Goal: Task Accomplishment & Management: Manage account settings

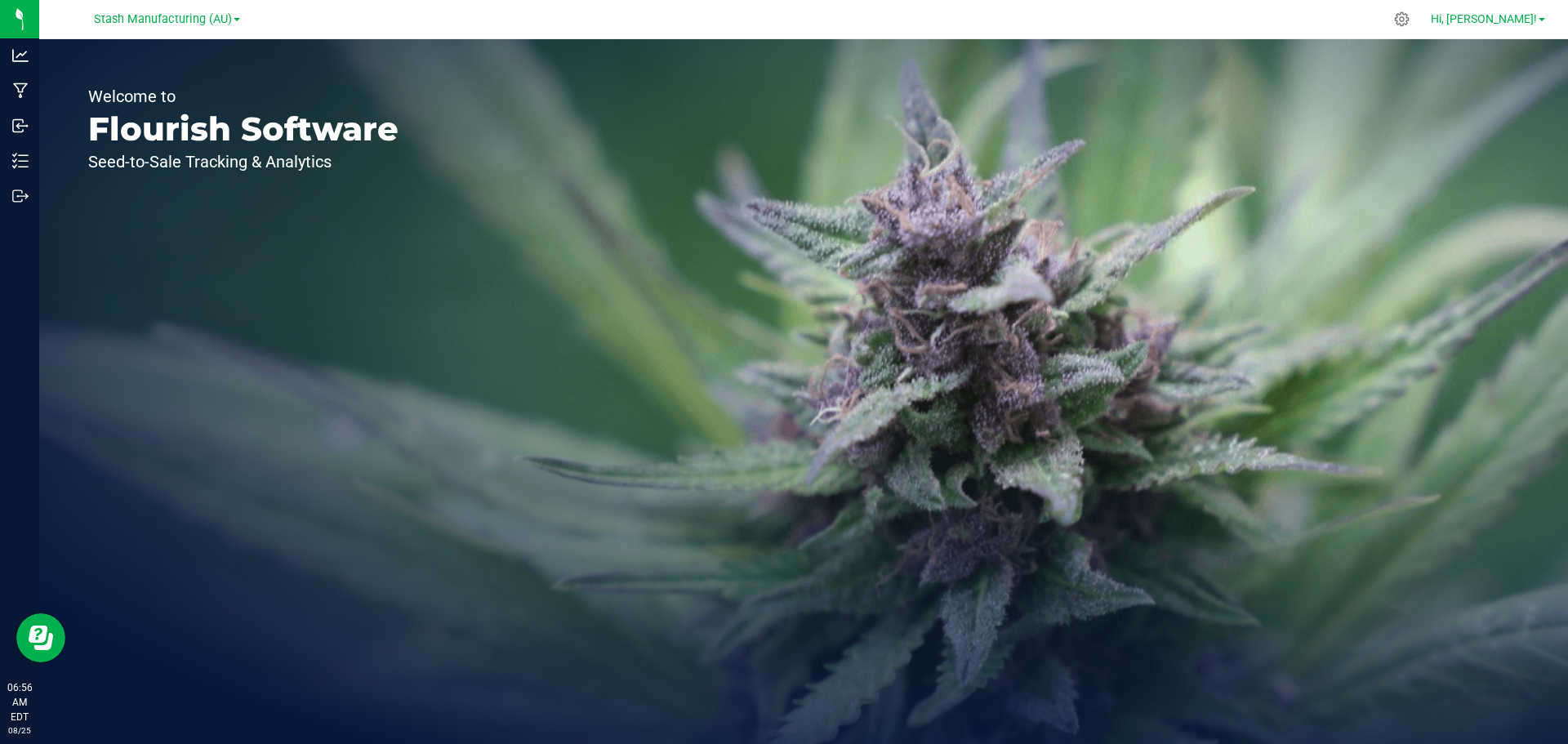
click at [1524, 21] on span "Hi, [PERSON_NAME]!" at bounding box center [1484, 19] width 107 height 13
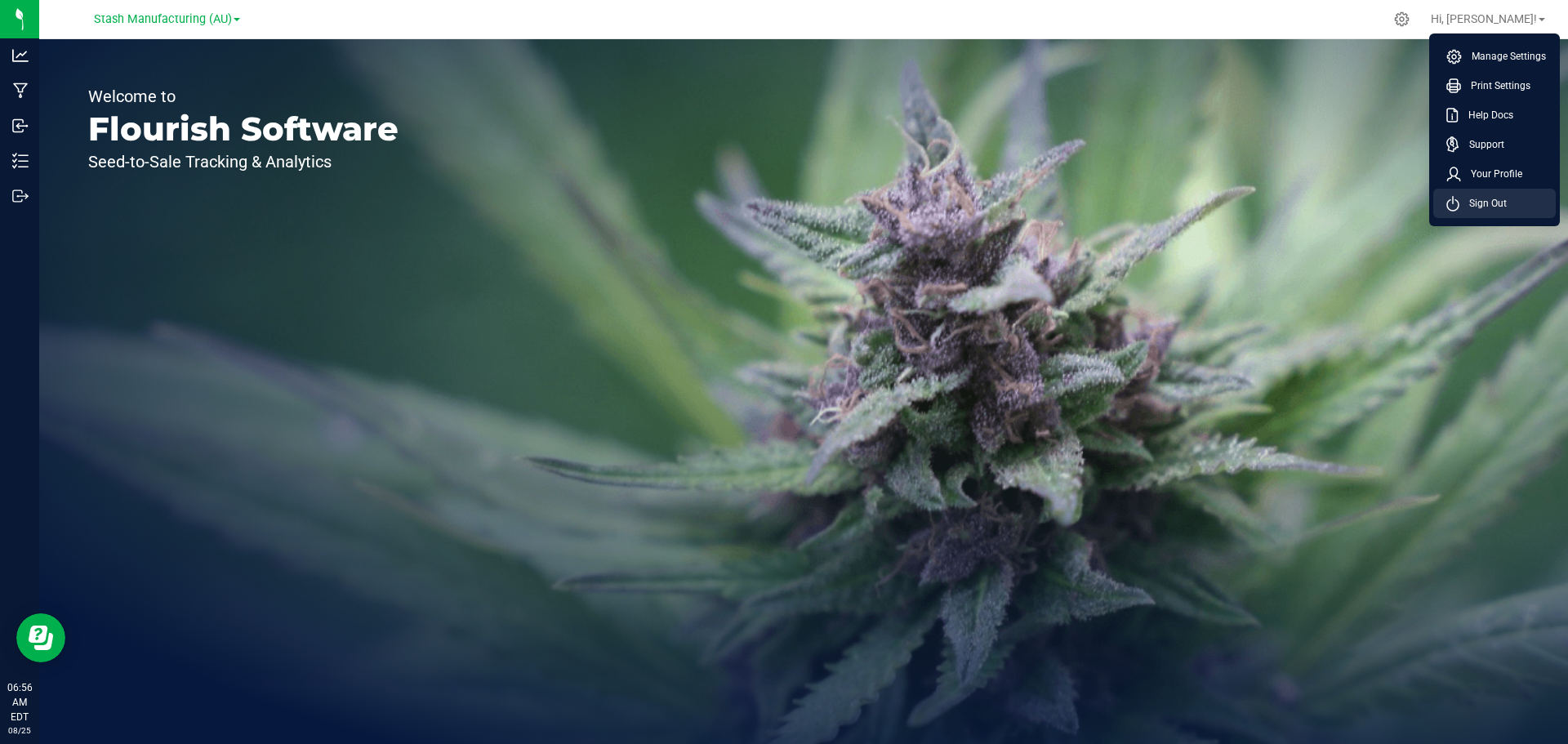
click at [1476, 205] on span "Sign Out" at bounding box center [1483, 204] width 47 height 17
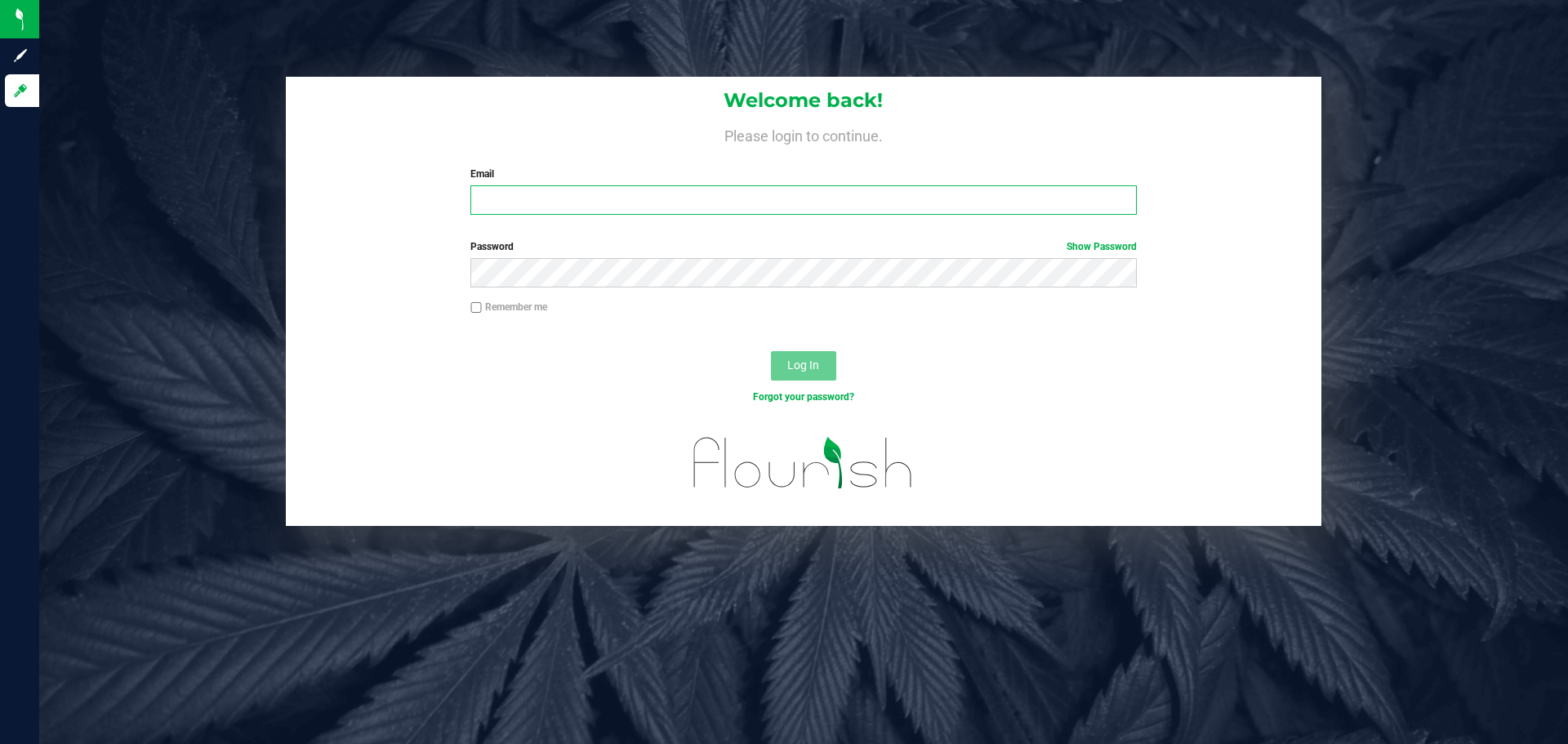
click at [782, 197] on input "Email" at bounding box center [803, 200] width 666 height 29
type input "[EMAIL_ADDRESS][DOMAIN_NAME]"
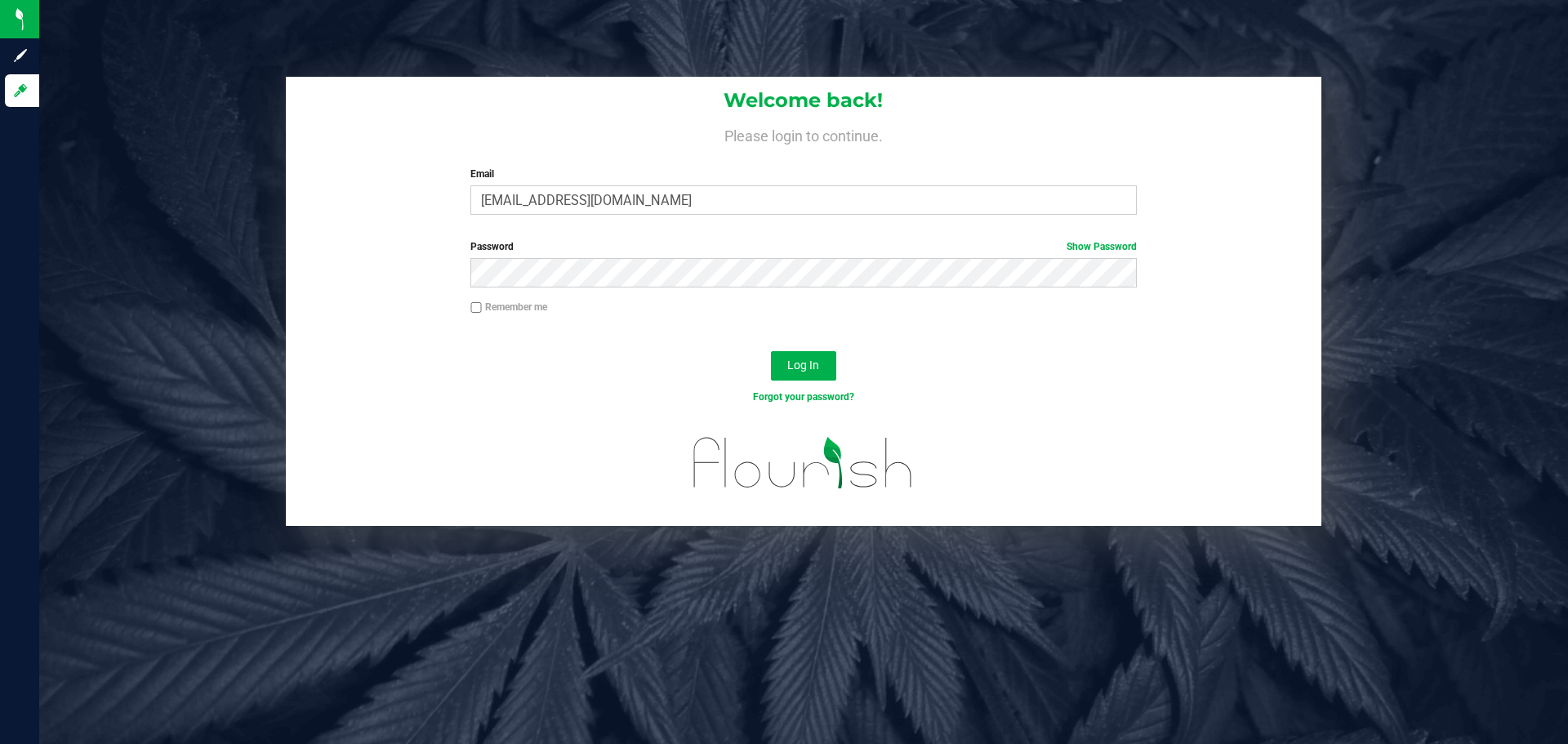
click at [474, 308] on input "Remember me" at bounding box center [476, 308] width 12 height 12
checkbox input "true"
click at [781, 372] on button "Log In" at bounding box center [803, 365] width 66 height 29
click at [771, 351] on button "Log In" at bounding box center [803, 365] width 66 height 29
